Goal: Contribute content: Add original content to the website for others to see

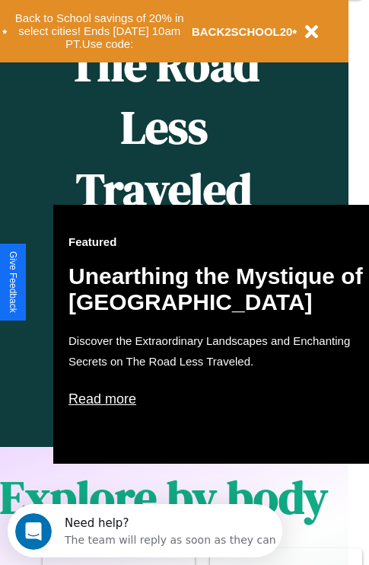
scroll to position [759, 24]
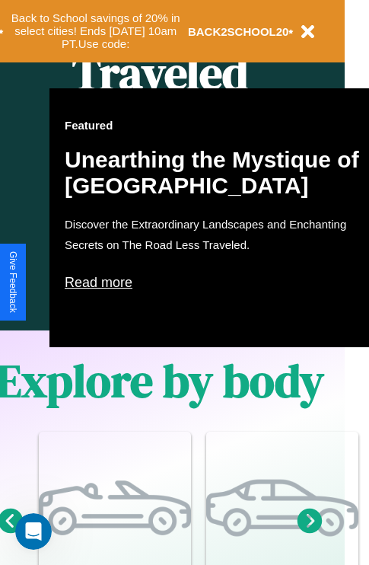
click at [217, 283] on p "Read more" at bounding box center [217, 282] width 305 height 24
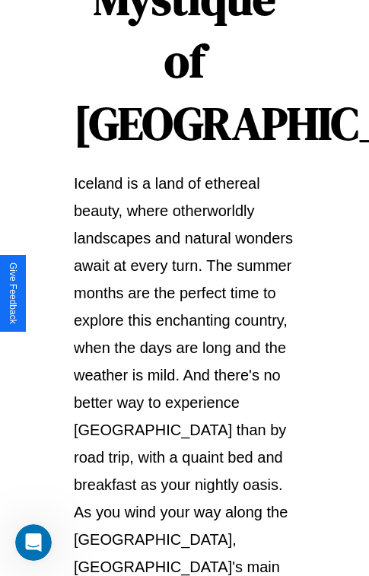
scroll to position [2633, 0]
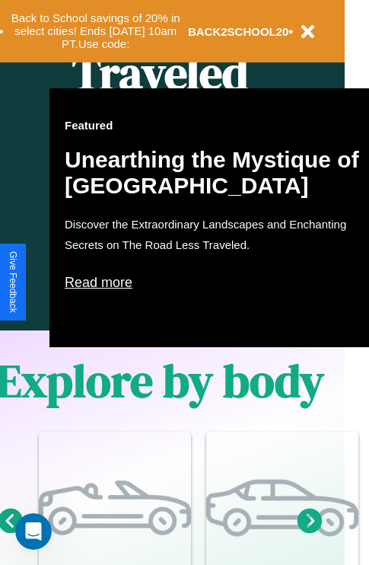
scroll to position [1186, 24]
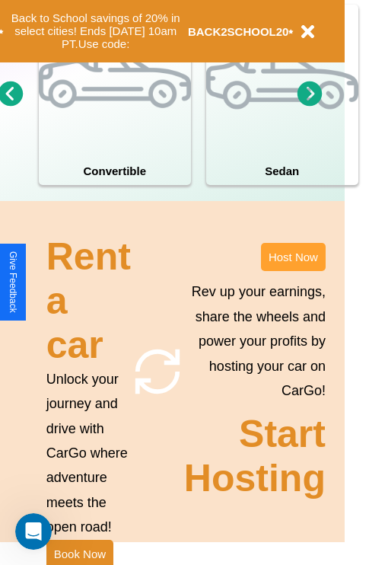
click at [293, 271] on button "Host Now" at bounding box center [293, 257] width 65 height 28
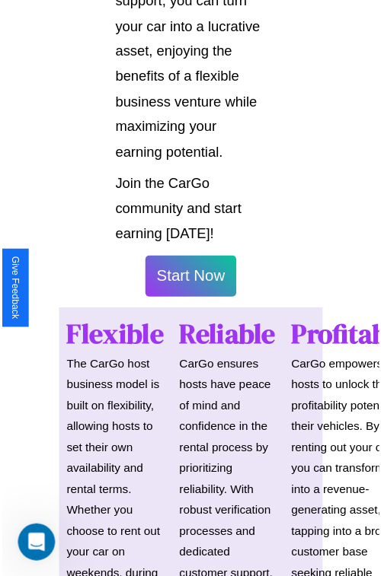
scroll to position [1079, 0]
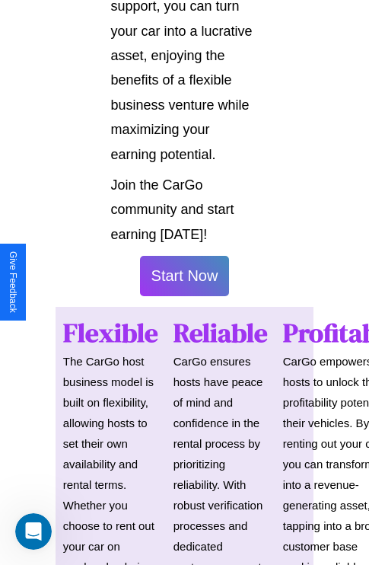
click at [184, 283] on button "Start Now" at bounding box center [185, 276] width 90 height 40
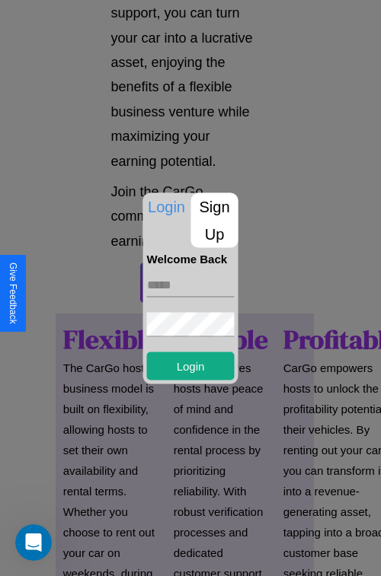
click at [214, 220] on p "Sign Up" at bounding box center [214, 220] width 47 height 55
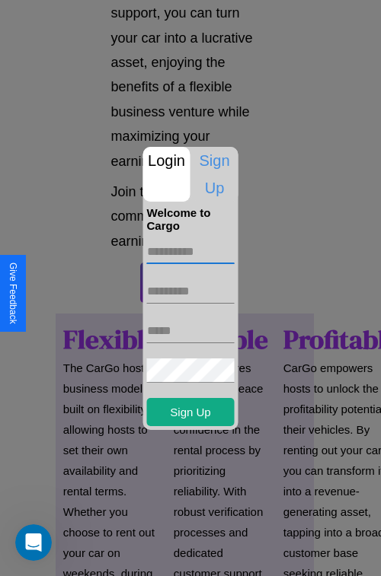
click at [190, 251] on input "text" at bounding box center [191, 252] width 88 height 24
type input "******"
click at [190, 291] on input "text" at bounding box center [191, 291] width 88 height 24
type input "*****"
click at [190, 331] on input "text" at bounding box center [191, 331] width 88 height 24
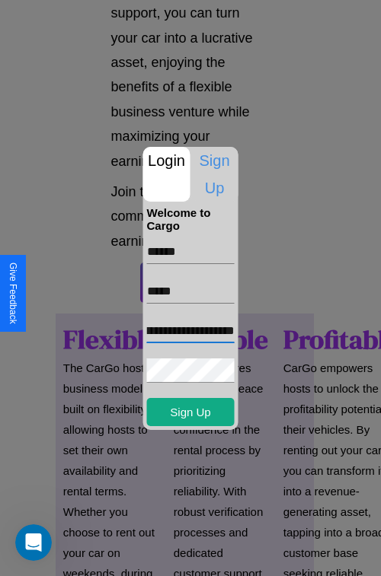
scroll to position [0, 49]
type input "**********"
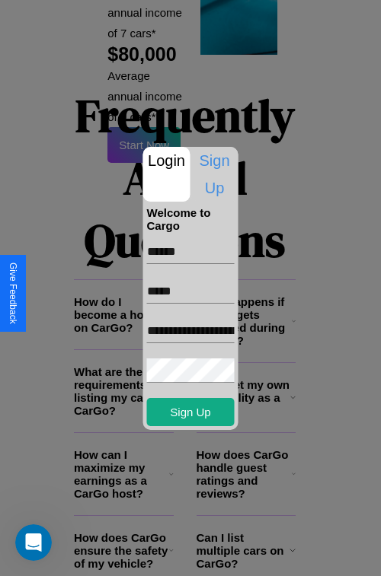
click at [196, 556] on div at bounding box center [190, 288] width 381 height 576
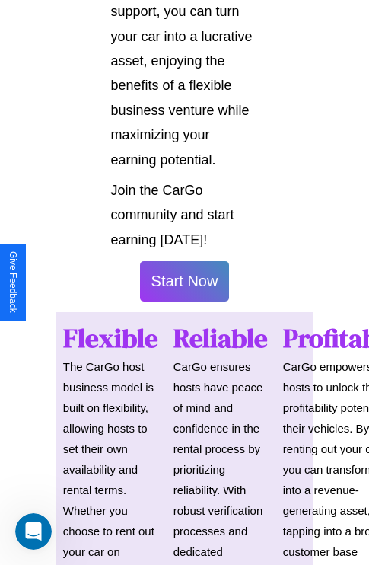
click at [184, 288] on button "Start Now" at bounding box center [185, 281] width 90 height 40
